Goal: Find specific page/section: Find specific page/section

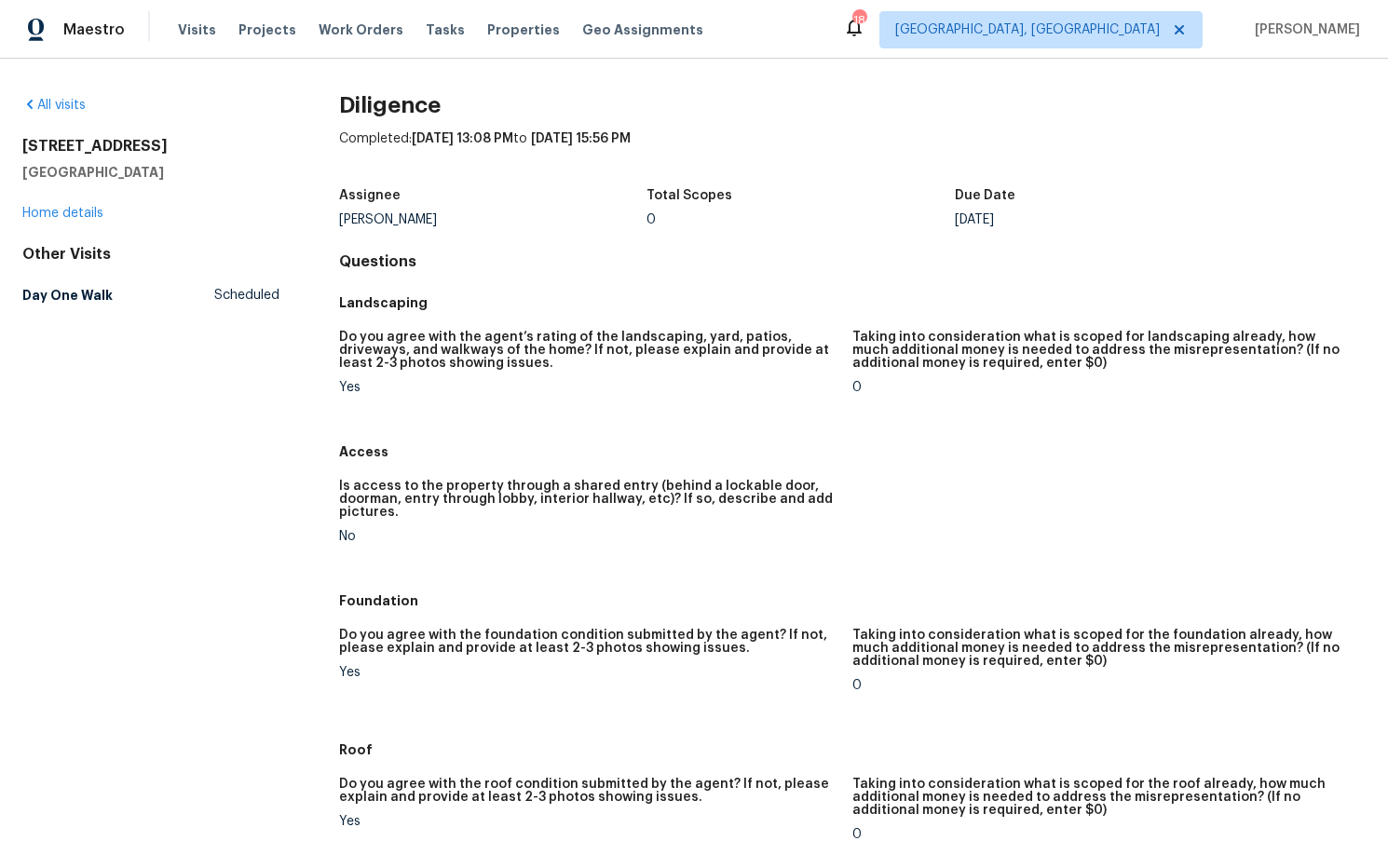
drag, startPoint x: 191, startPoint y: 173, endPoint x: 24, endPoint y: 142, distance: 169.9
click at [16, 143] on div "All visits [STREET_ADDRESS] Home details Other Visits Day One Walk Scheduled Di…" at bounding box center [694, 463] width 1388 height 809
copy div "[STREET_ADDRESS]"
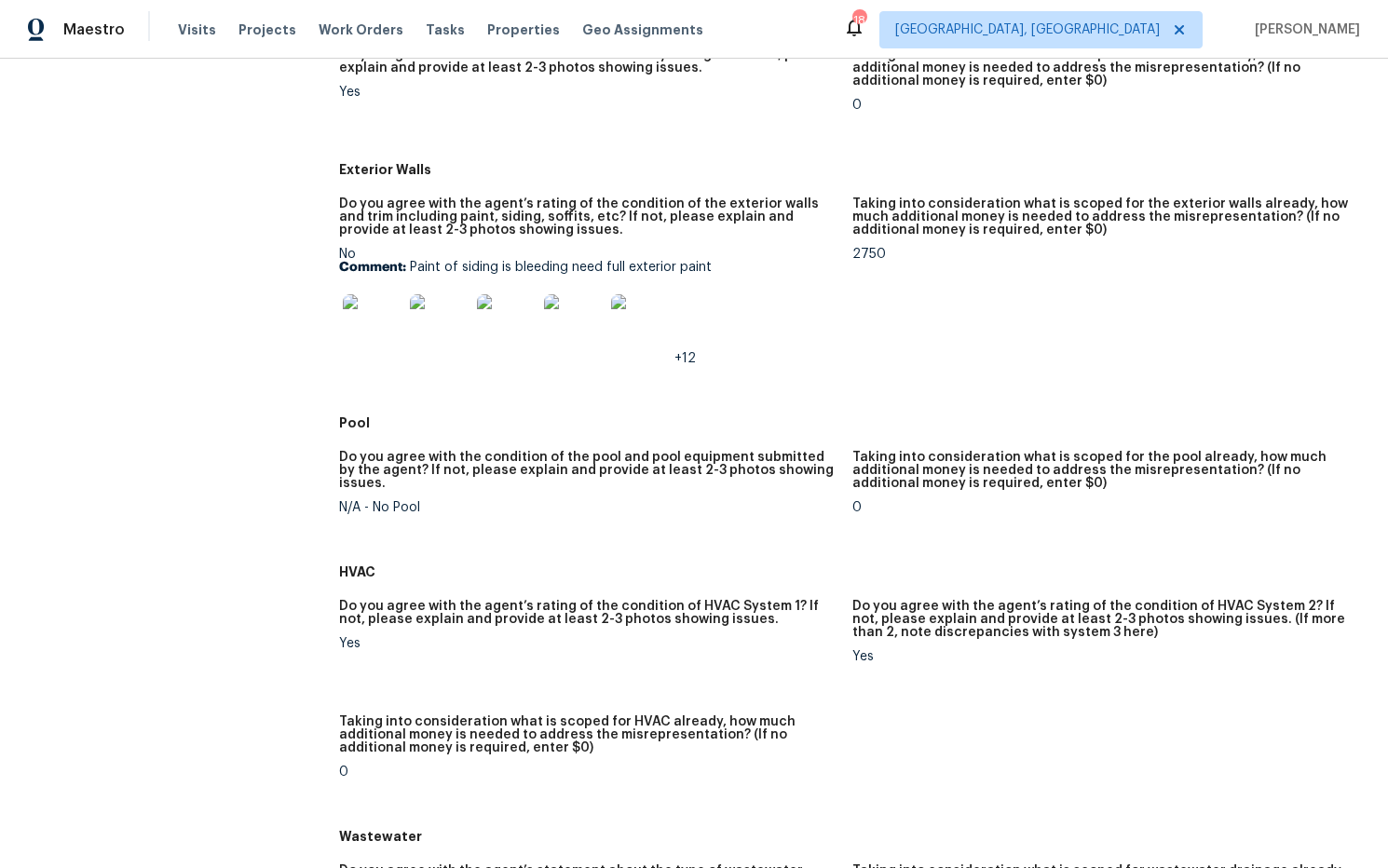
scroll to position [739, 0]
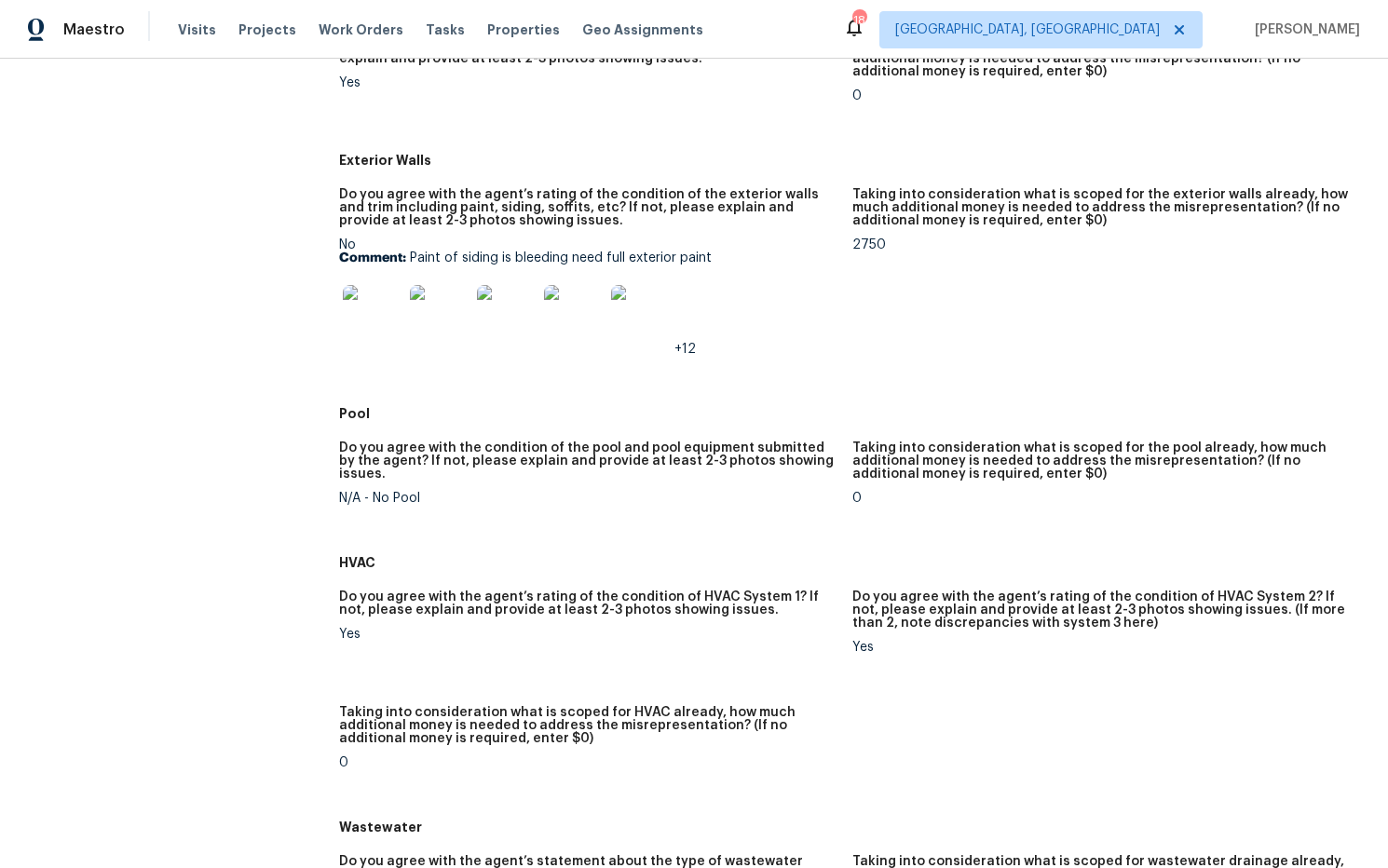
click at [381, 309] on img at bounding box center [373, 315] width 60 height 60
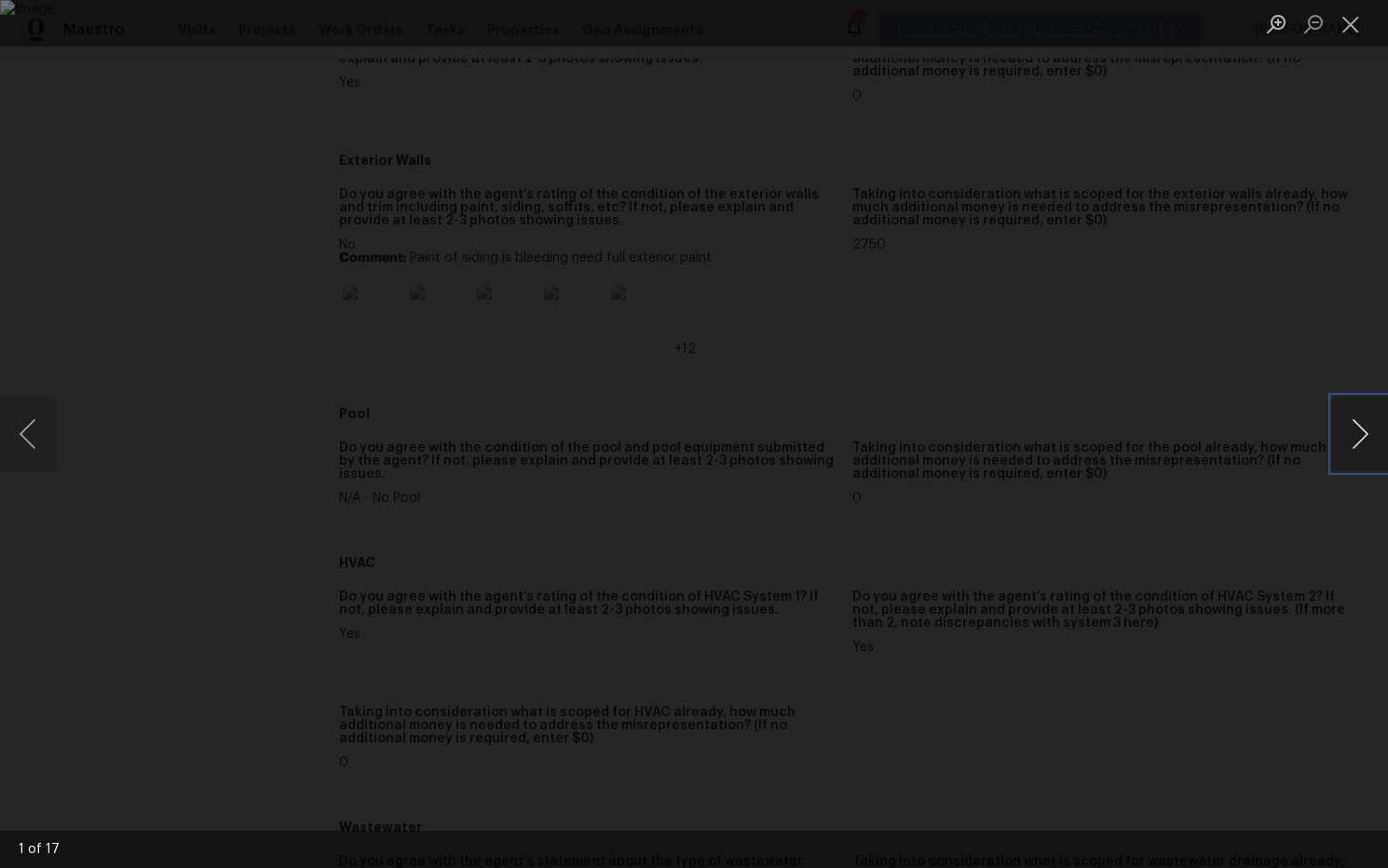
click at [1357, 437] on button "Next image" at bounding box center [1360, 434] width 56 height 74
click at [1346, 24] on button "Close lightbox" at bounding box center [1351, 24] width 38 height 33
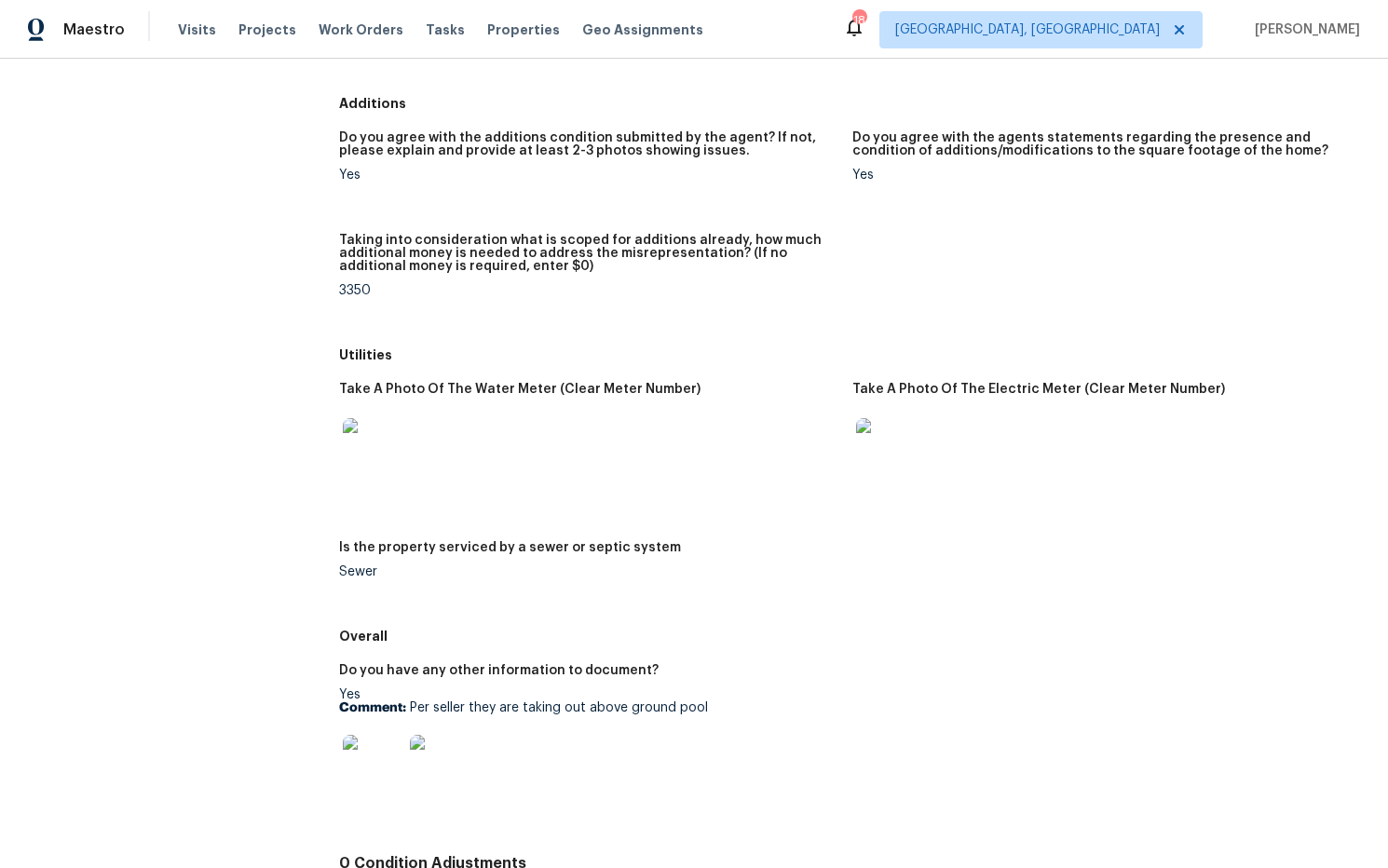
scroll to position [2350, 0]
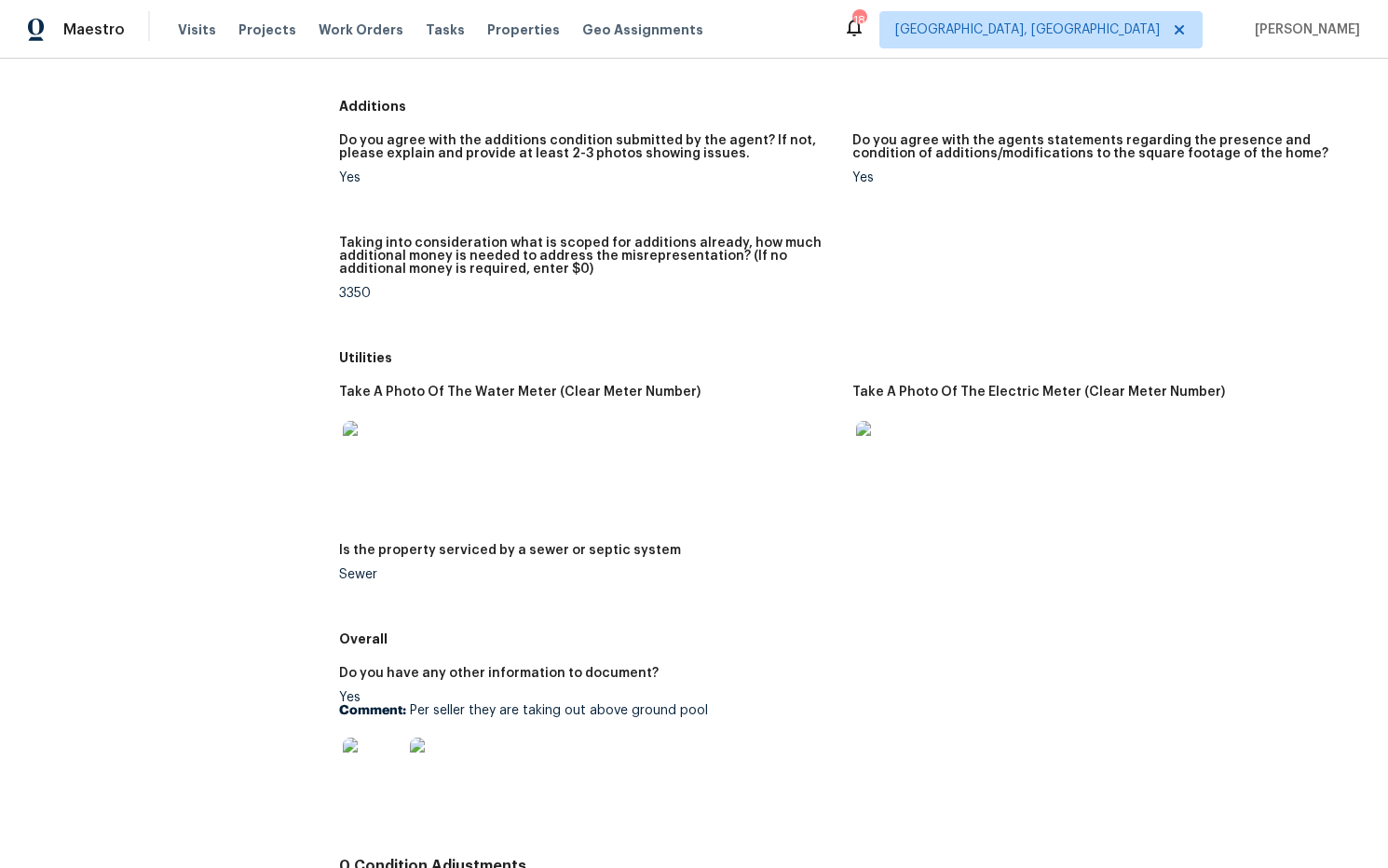
click at [391, 445] on img at bounding box center [373, 451] width 60 height 60
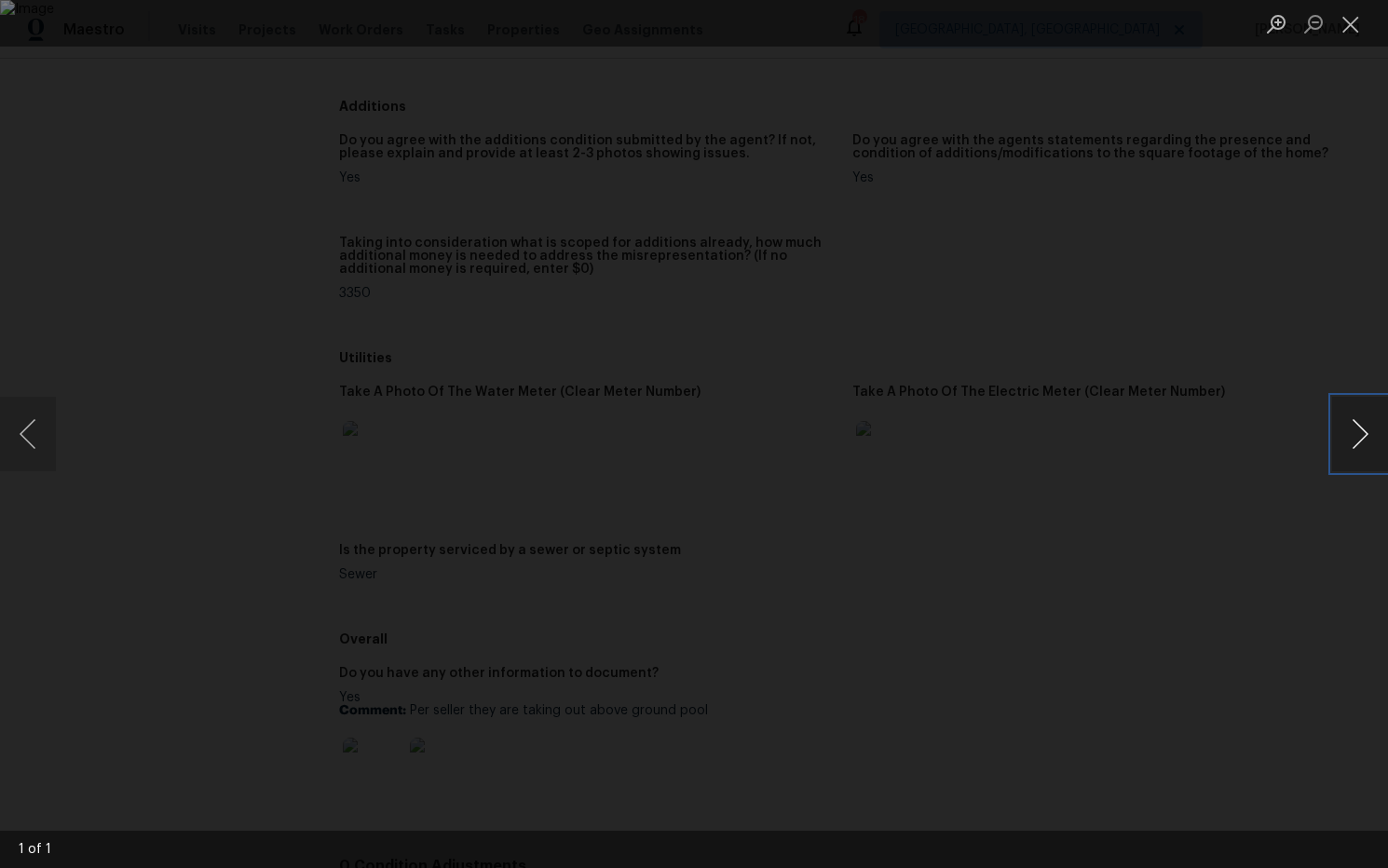
click at [1359, 434] on button "Next image" at bounding box center [1360, 434] width 56 height 74
drag, startPoint x: 1354, startPoint y: 29, endPoint x: 1343, endPoint y: 37, distance: 13.6
click at [1354, 29] on button "Close lightbox" at bounding box center [1351, 24] width 38 height 33
